Goal: Information Seeking & Learning: Learn about a topic

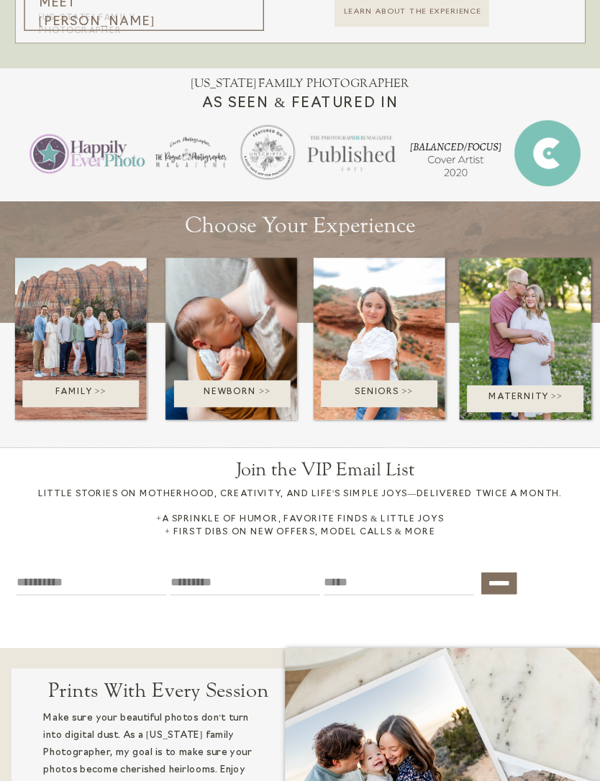
scroll to position [1687, 0]
click at [88, 389] on p "Family >>" at bounding box center [80, 394] width 142 height 16
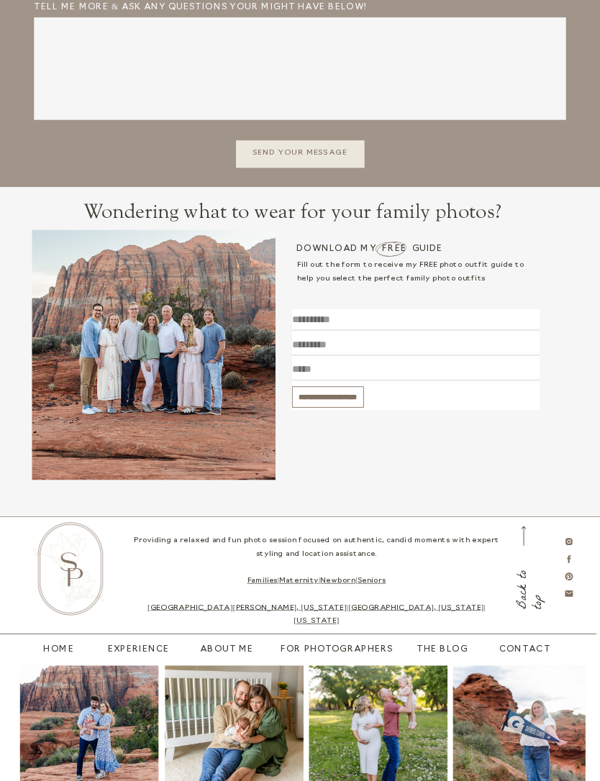
scroll to position [3128, 0]
click at [387, 236] on h2 "Wondering what to wear for your family photos?" at bounding box center [292, 225] width 520 height 49
click at [390, 245] on h3 "Download my free guide" at bounding box center [378, 250] width 165 height 14
click at [396, 256] on h3 "Download my free guide" at bounding box center [378, 250] width 165 height 14
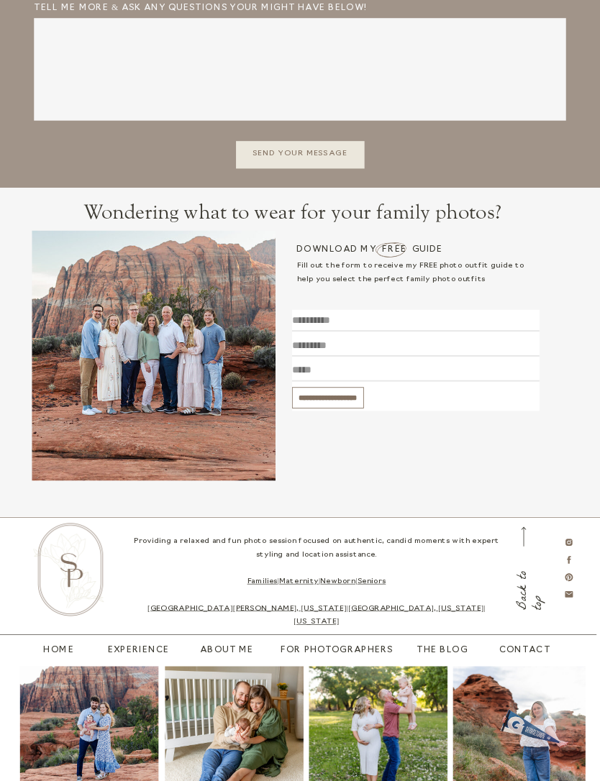
click at [393, 244] on h3 "Download my free guide" at bounding box center [378, 250] width 165 height 14
click at [571, 538] on icon at bounding box center [568, 542] width 9 height 9
